Goal: Transaction & Acquisition: Purchase product/service

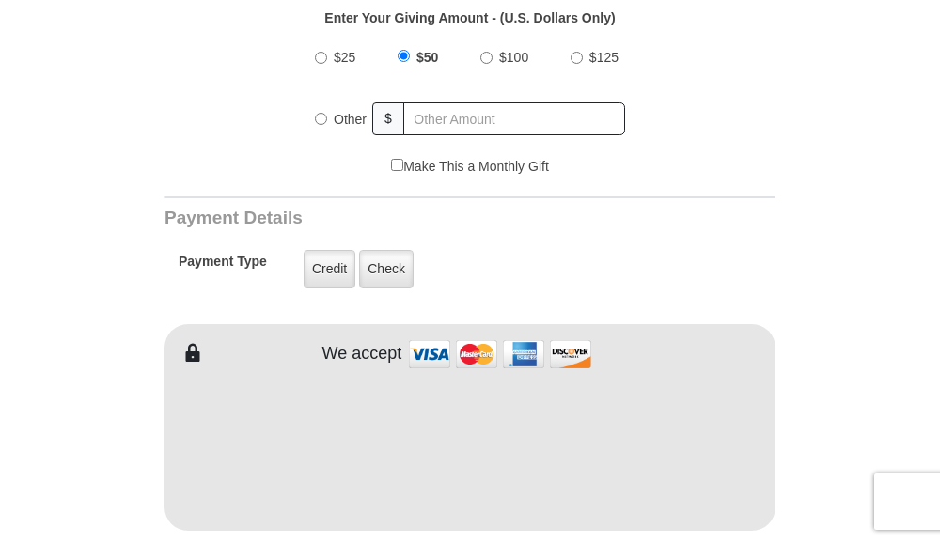
scroll to position [564, 0]
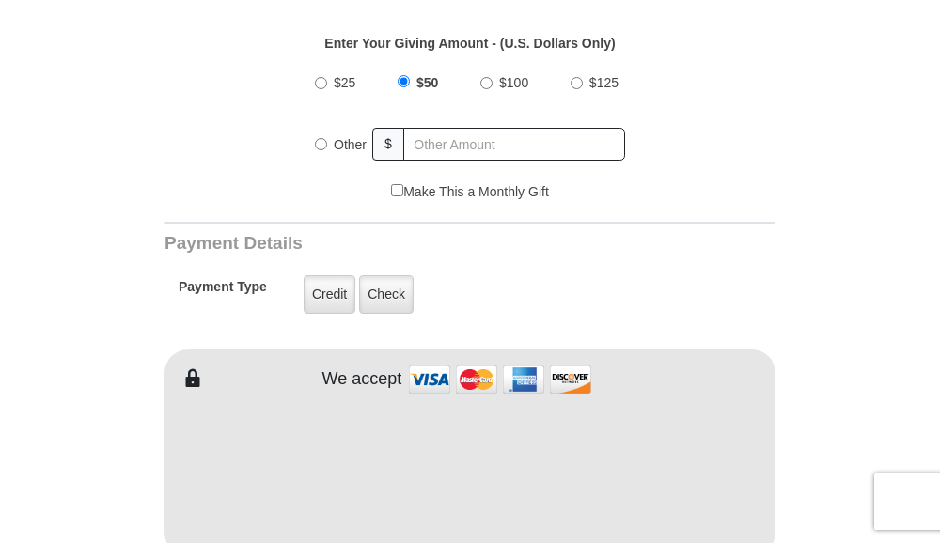
scroll to position [658, 0]
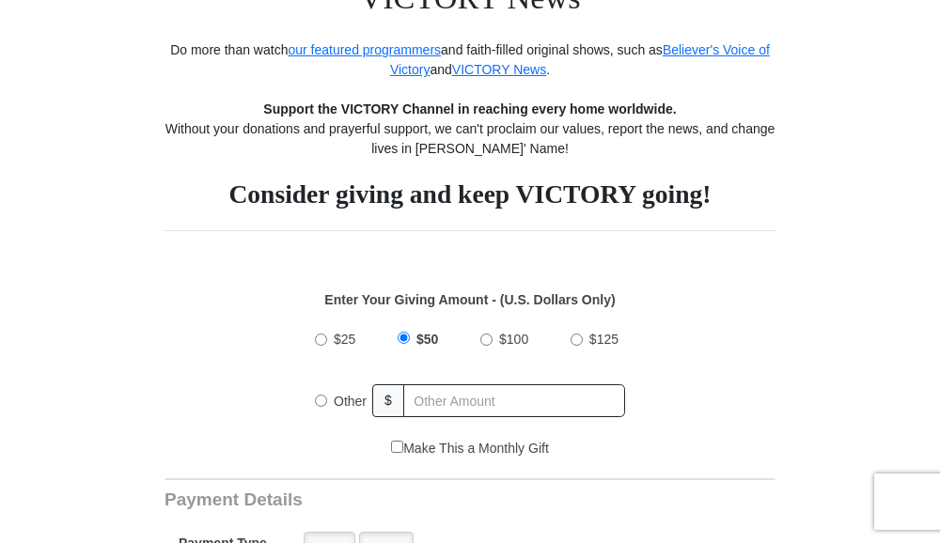
scroll to position [470, 0]
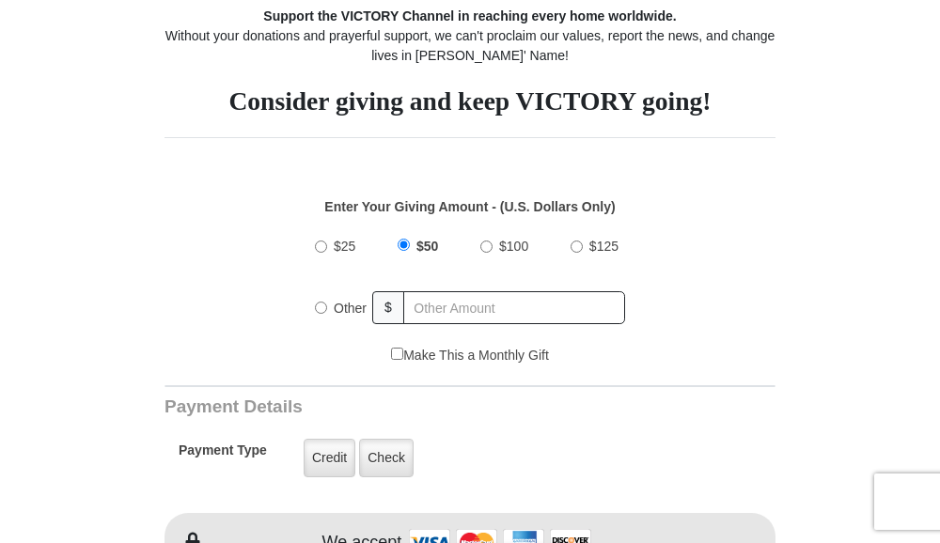
click at [320, 249] on input "$25" at bounding box center [321, 247] width 12 height 12
radio input "true"
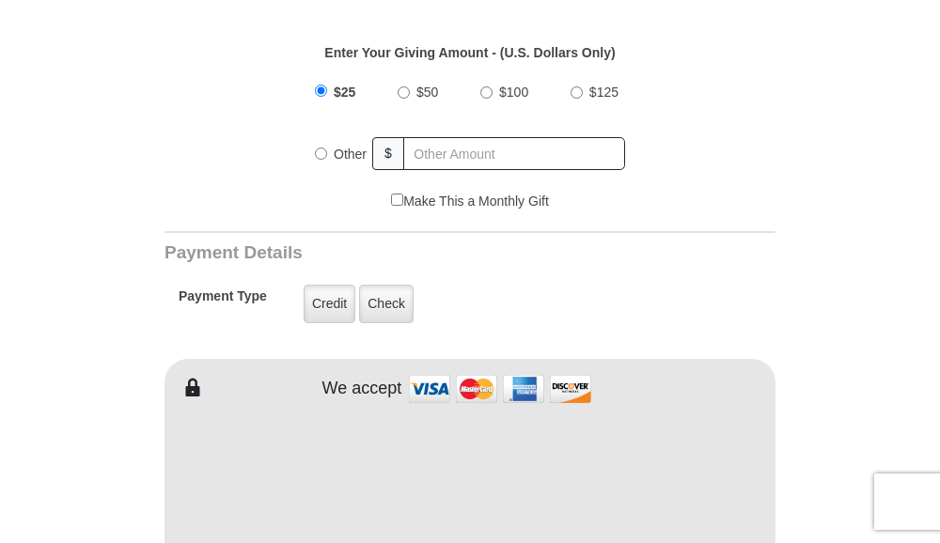
scroll to position [658, 0]
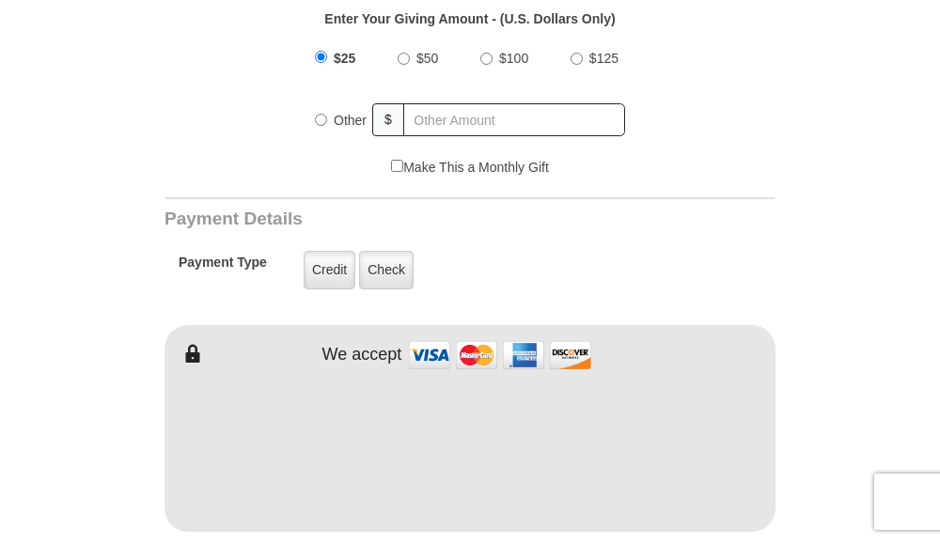
click at [470, 359] on img at bounding box center [500, 355] width 188 height 40
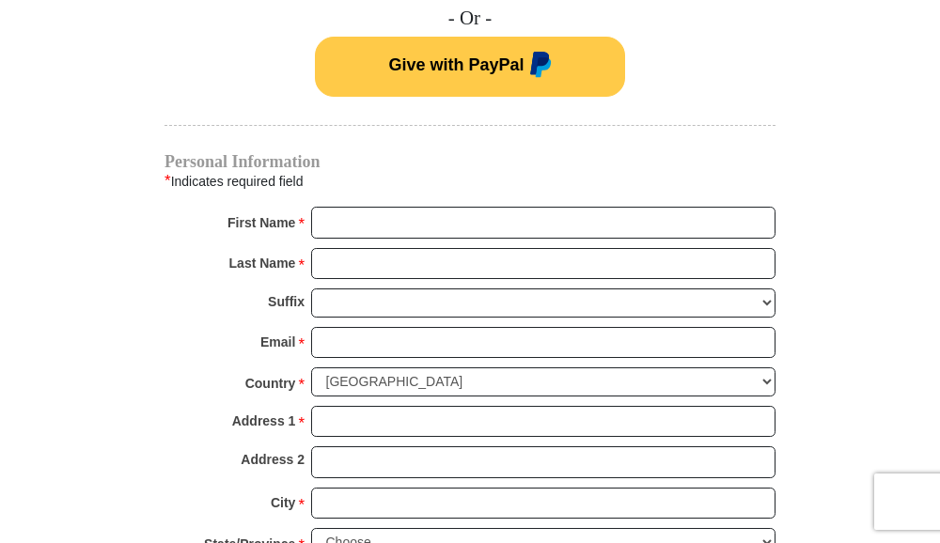
scroll to position [1222, 0]
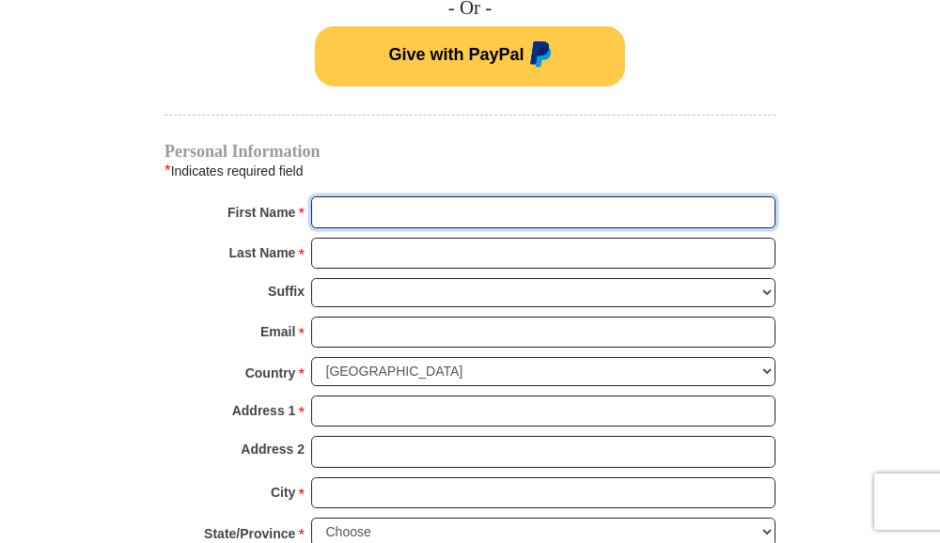
click at [348, 210] on input "First Name *" at bounding box center [543, 212] width 464 height 32
type input "Colin W."
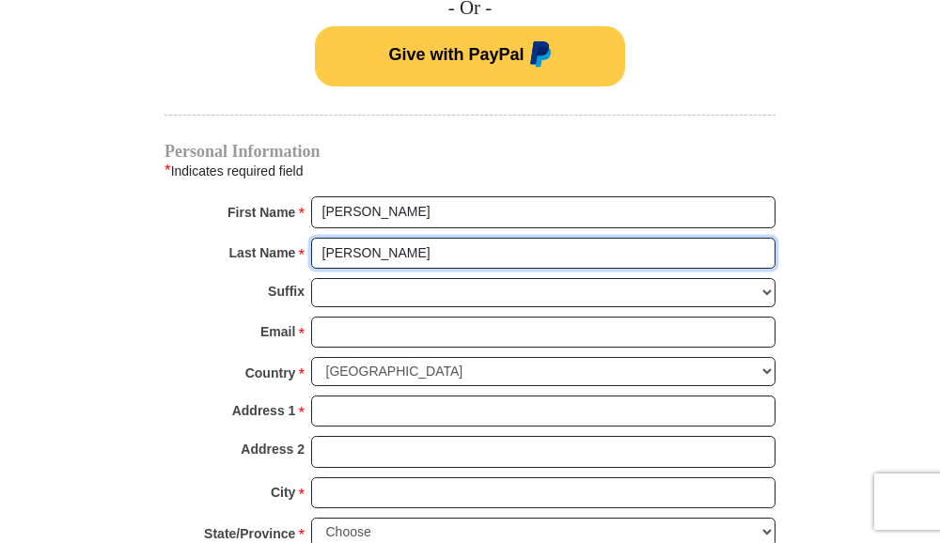
type input "Baird"
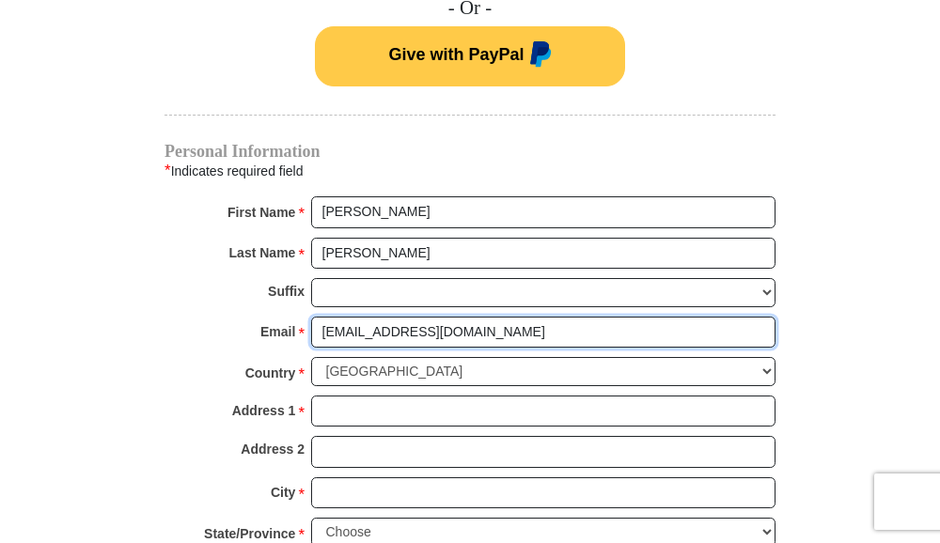
type input "HRShop94@aol.com"
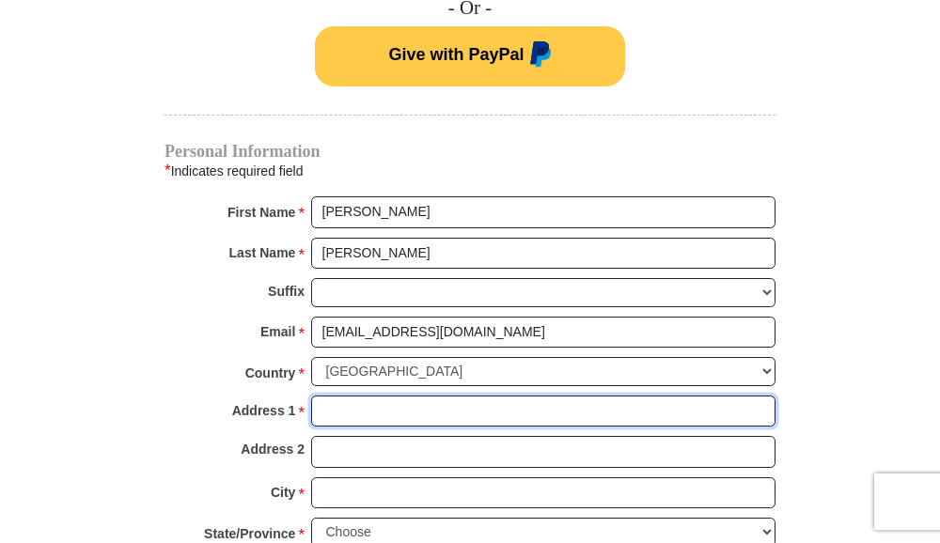
click at [335, 400] on input "Address 1 *" at bounding box center [543, 412] width 464 height 32
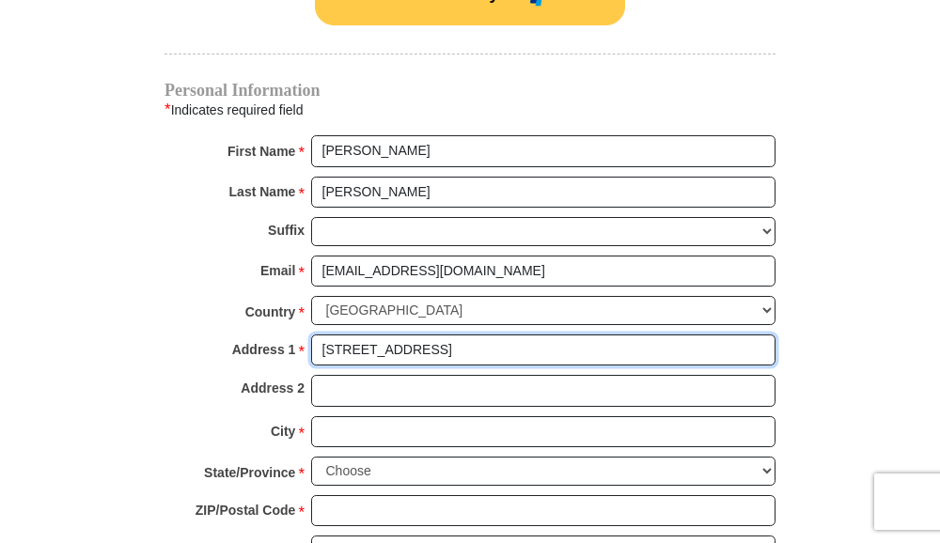
scroll to position [1316, 0]
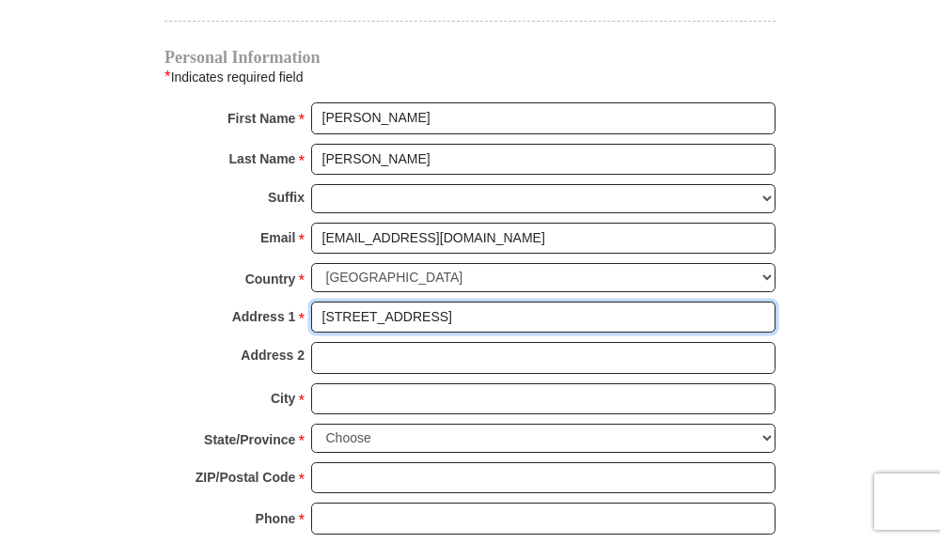
type input "301 North Main Street"
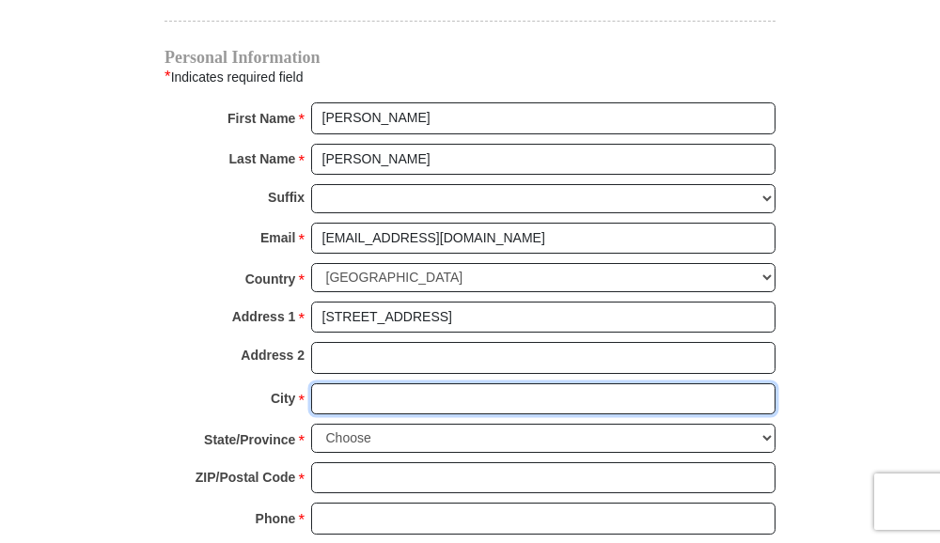
click at [338, 398] on input "City *" at bounding box center [543, 399] width 464 height 32
type input "Van Buren"
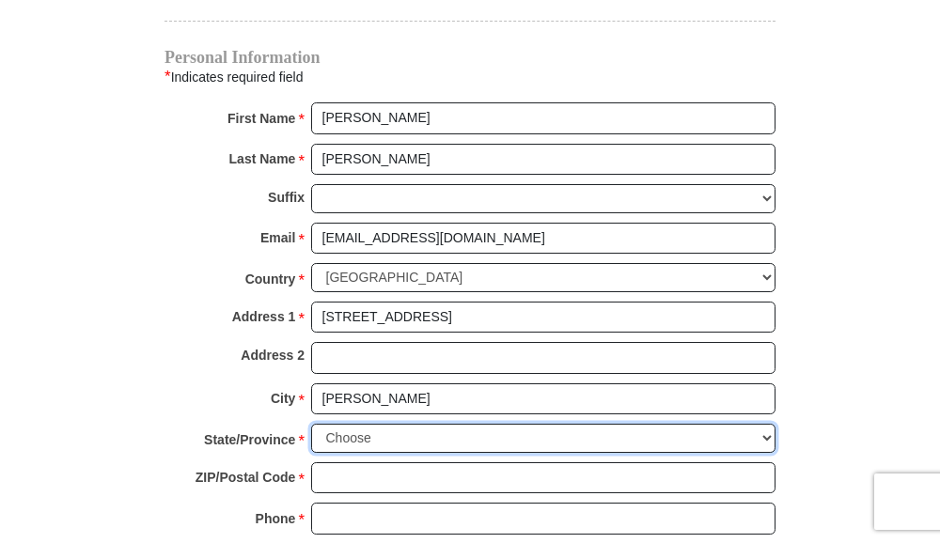
click at [331, 433] on select "Choose Alabama Alaska American Samoa Arizona Arkansas Armed Forces Americas Arm…" at bounding box center [543, 438] width 464 height 29
select select "OH"
click at [311, 424] on select "Choose Alabama Alaska American Samoa Arizona Arkansas Armed Forces Americas Arm…" at bounding box center [543, 438] width 464 height 29
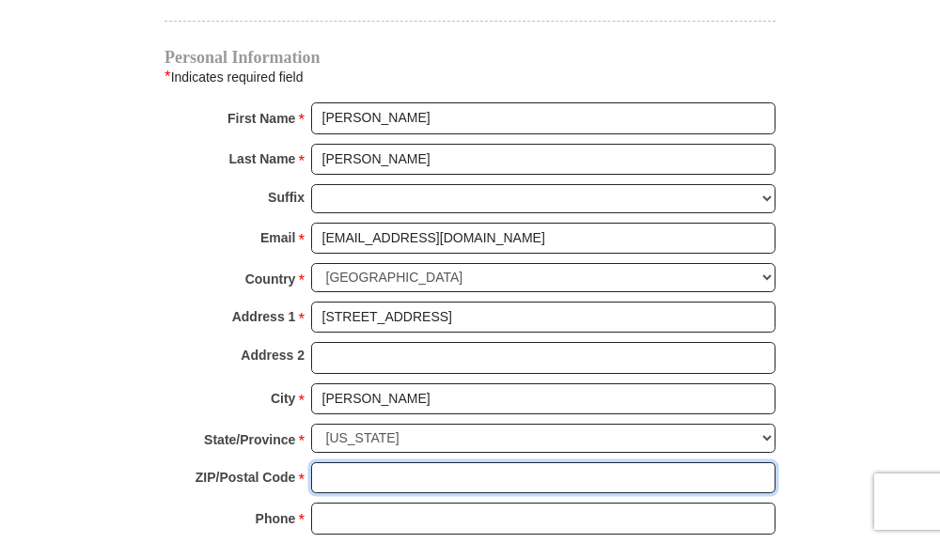
click at [338, 476] on input "ZIP/Postal Code *" at bounding box center [543, 478] width 464 height 32
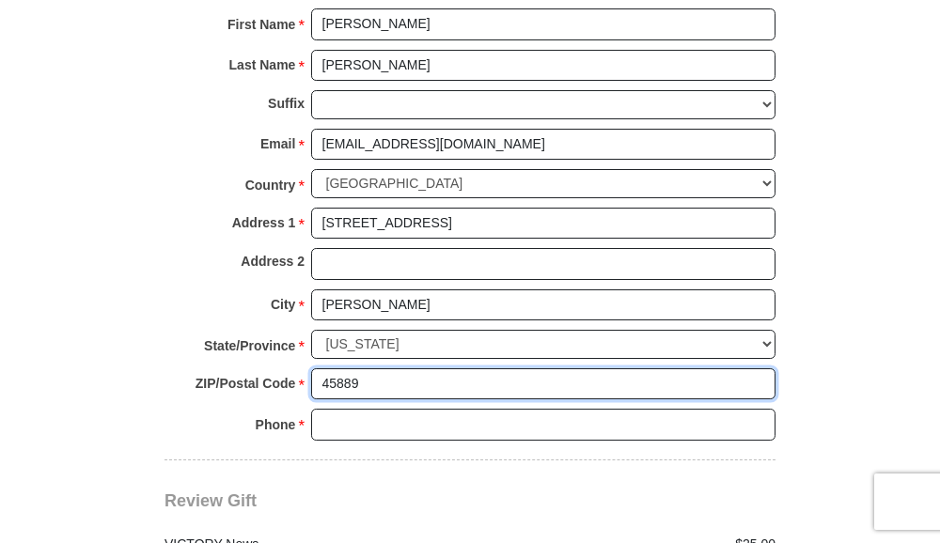
scroll to position [1504, 0]
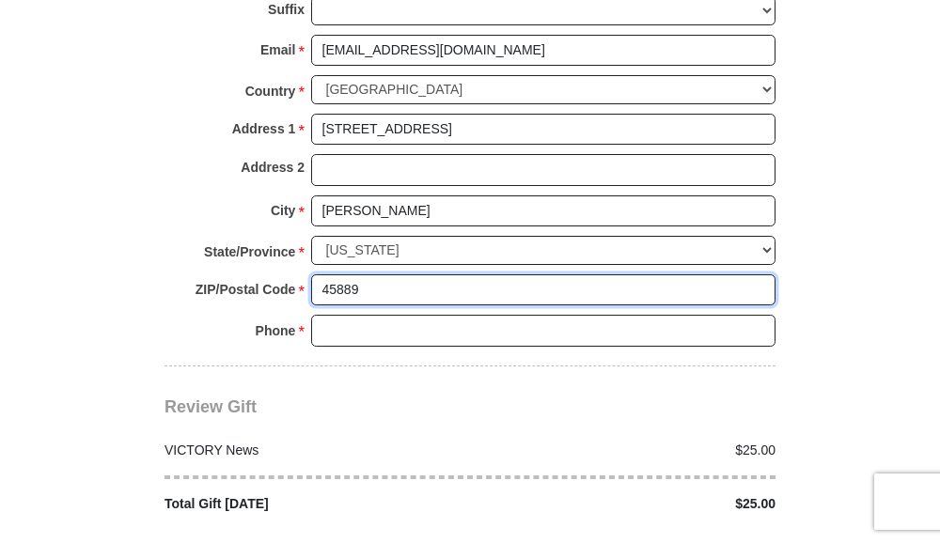
type input "45889"
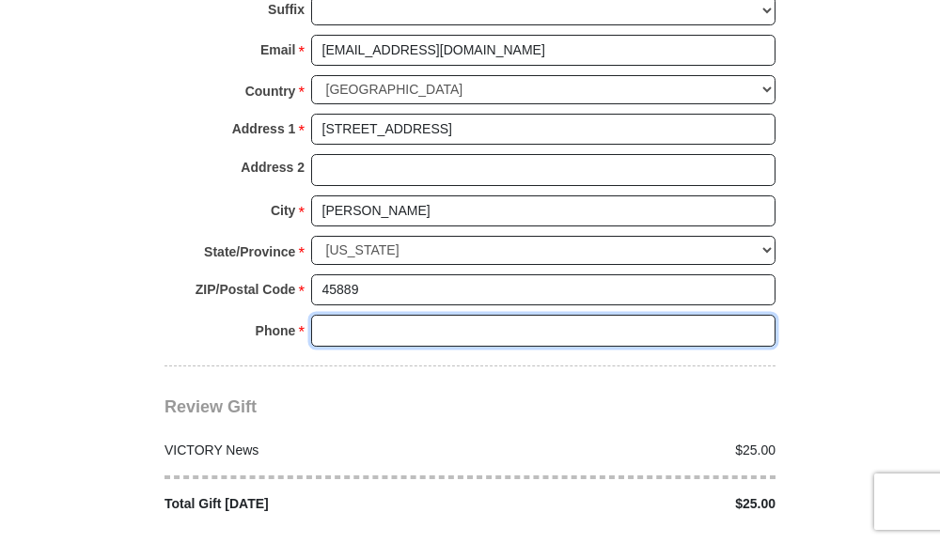
click at [319, 335] on input "Phone * *" at bounding box center [543, 331] width 464 height 32
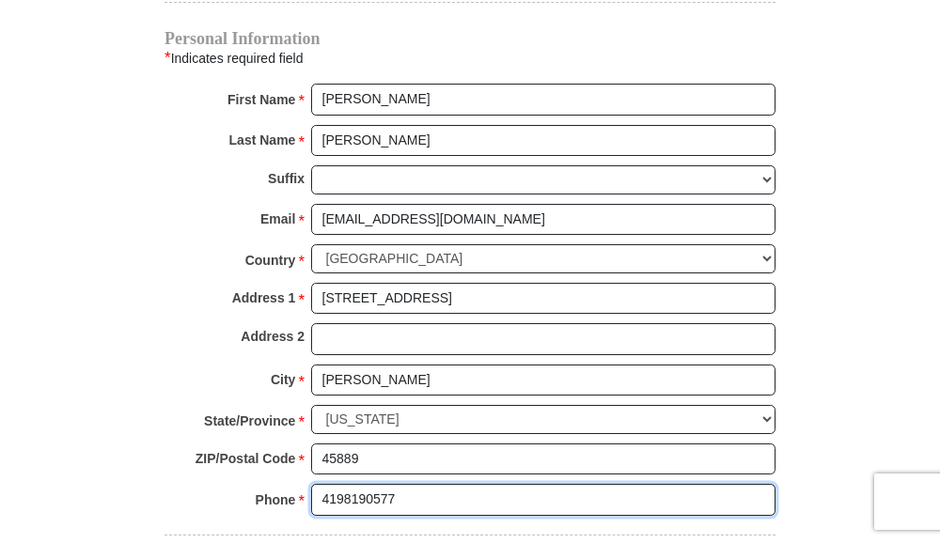
scroll to position [1316, 0]
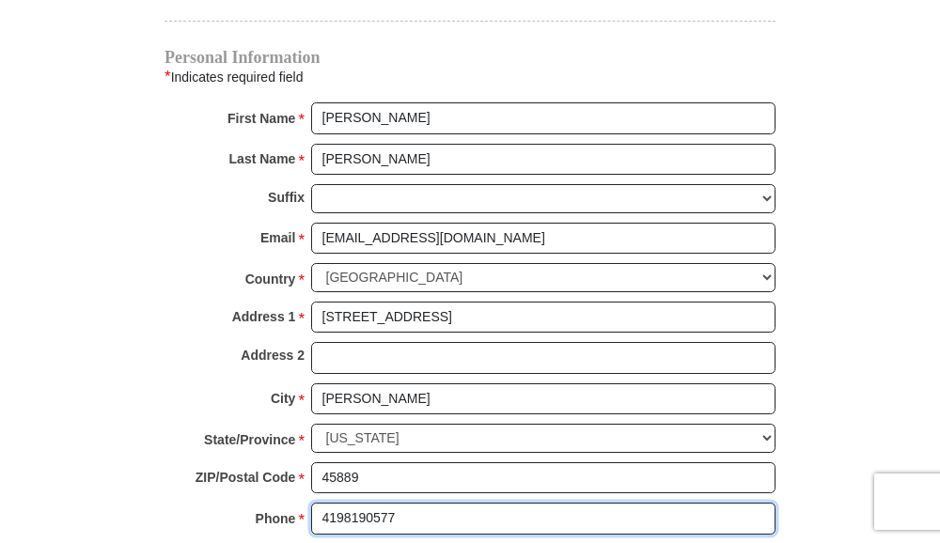
type input "4198190577"
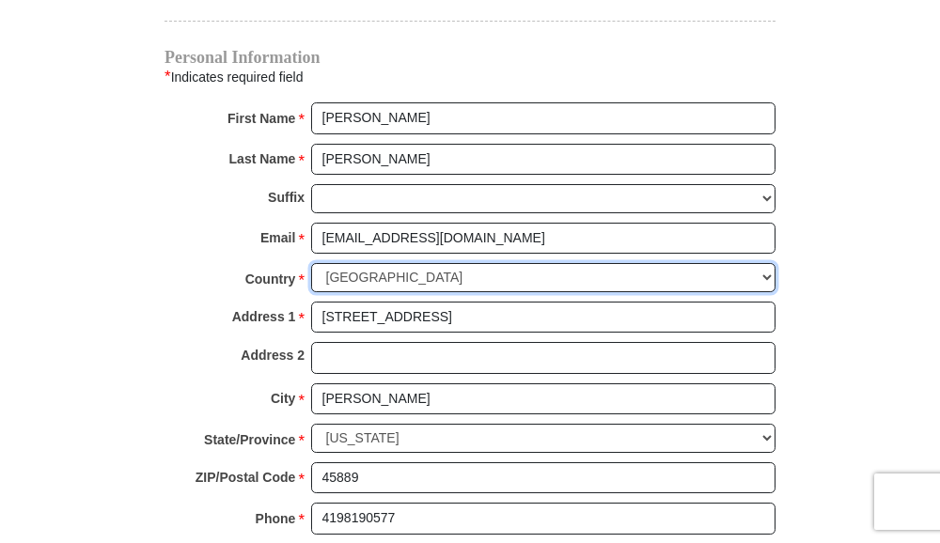
click at [766, 278] on select "United States of America Canada Antigua and Barbuda Argentina Armenia Aruba Aus…" at bounding box center [543, 277] width 464 height 29
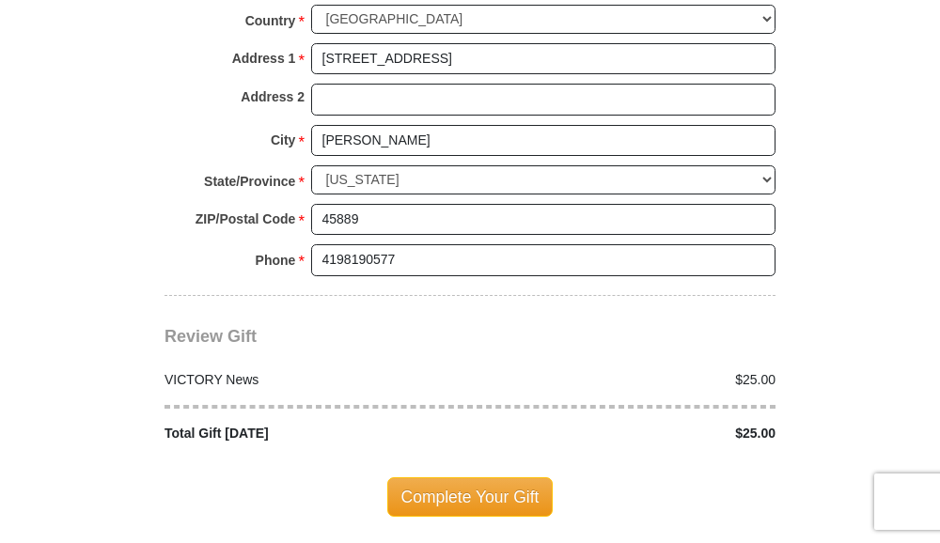
scroll to position [1597, 0]
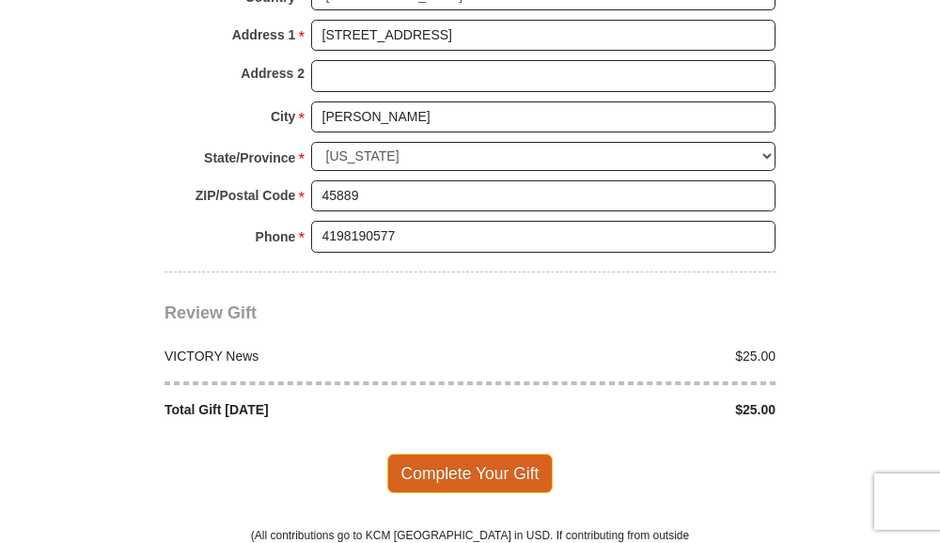
click at [437, 475] on span "Complete Your Gift" at bounding box center [470, 473] width 166 height 39
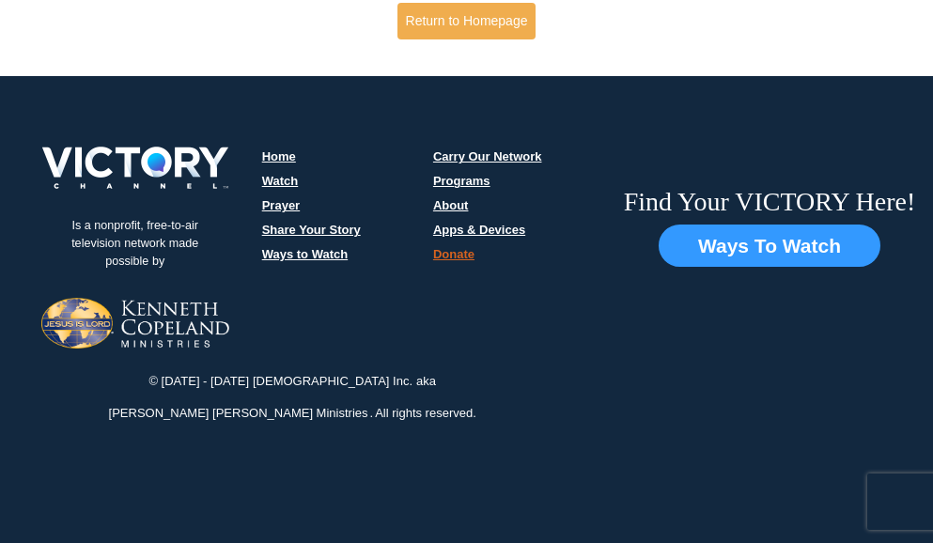
scroll to position [936, 0]
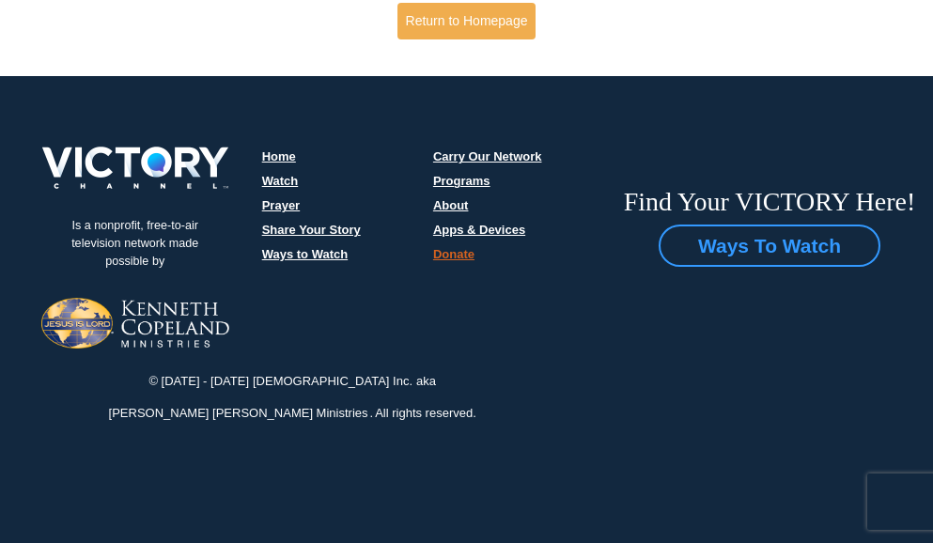
click at [659, 268] on button "Ways To Watch" at bounding box center [770, 246] width 222 height 43
